Goal: Task Accomplishment & Management: Use online tool/utility

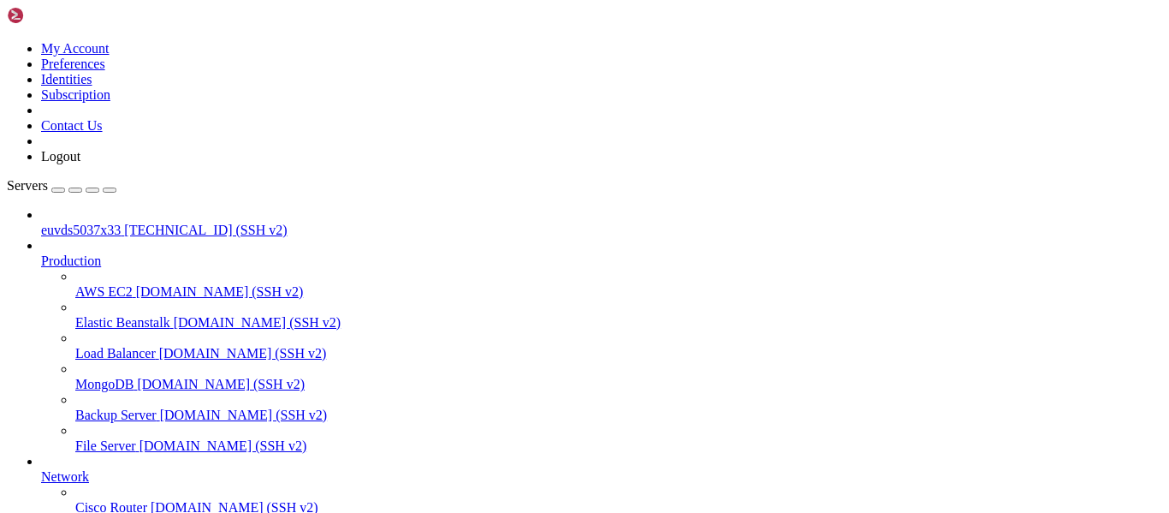
click at [86, 223] on span "euvds5037x33" at bounding box center [81, 230] width 80 height 15
click at [103, 223] on span "euvds5037x33" at bounding box center [81, 230] width 80 height 15
drag, startPoint x: 96, startPoint y: 1169, endPoint x: 204, endPoint y: 1170, distance: 107.8
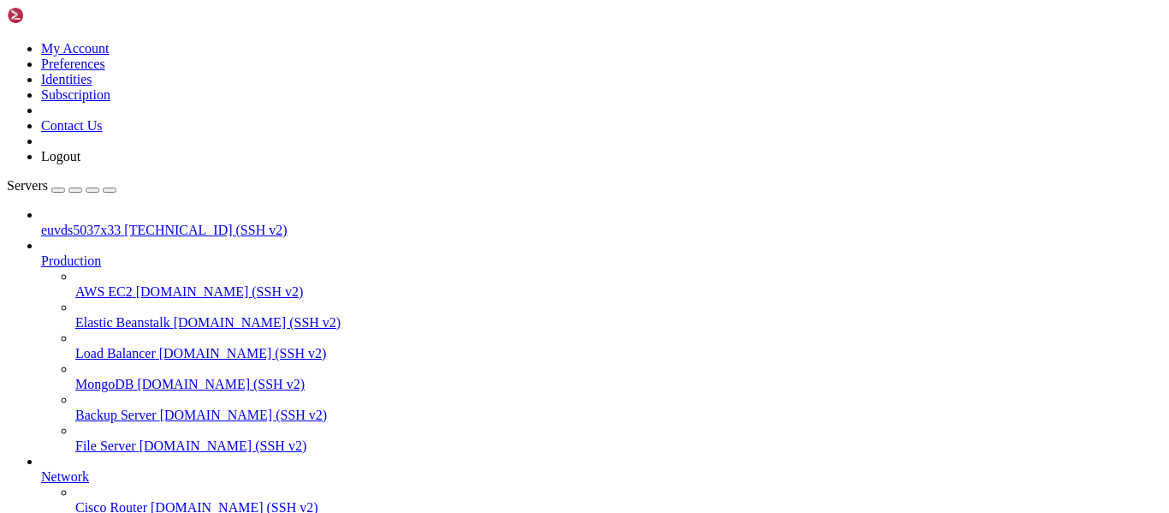
drag, startPoint x: 93, startPoint y: 1169, endPoint x: 320, endPoint y: 1173, distance: 226.8
copy span "[DOMAIN_NAME]"
